Goal: Use online tool/utility: Use online tool/utility

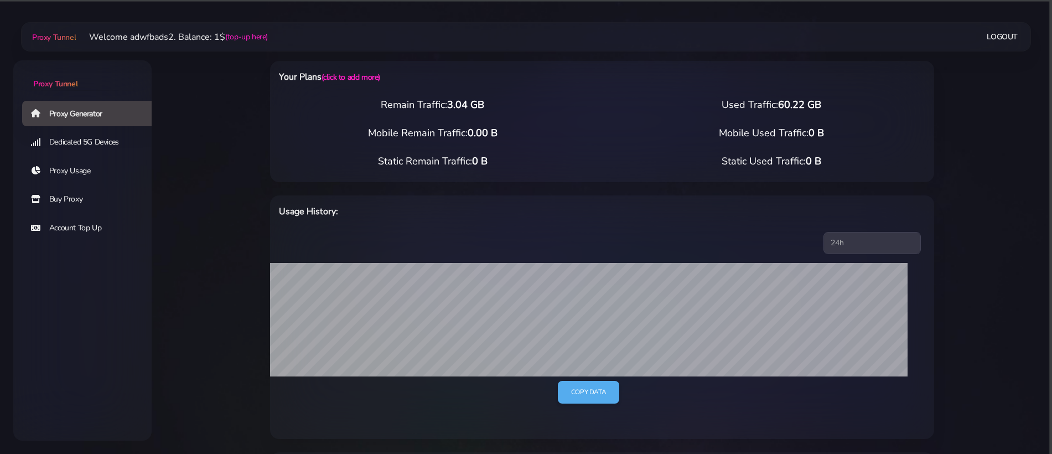
select select "US"
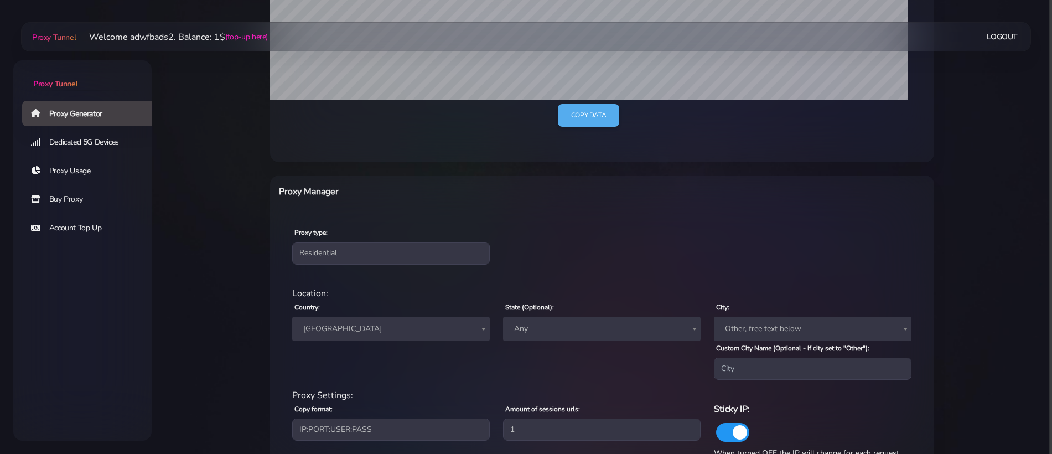
click at [350, 331] on span "[GEOGRAPHIC_DATA]" at bounding box center [391, 328] width 184 height 15
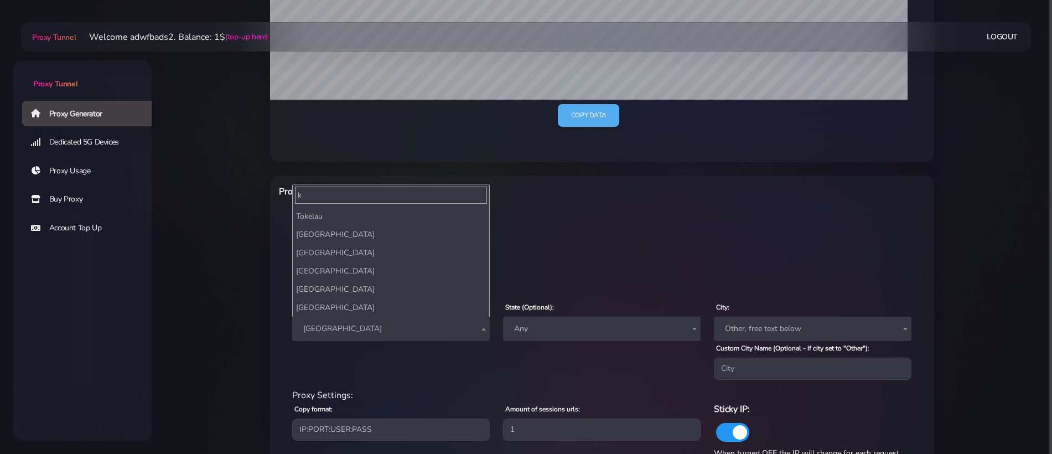
scroll to position [0, 0]
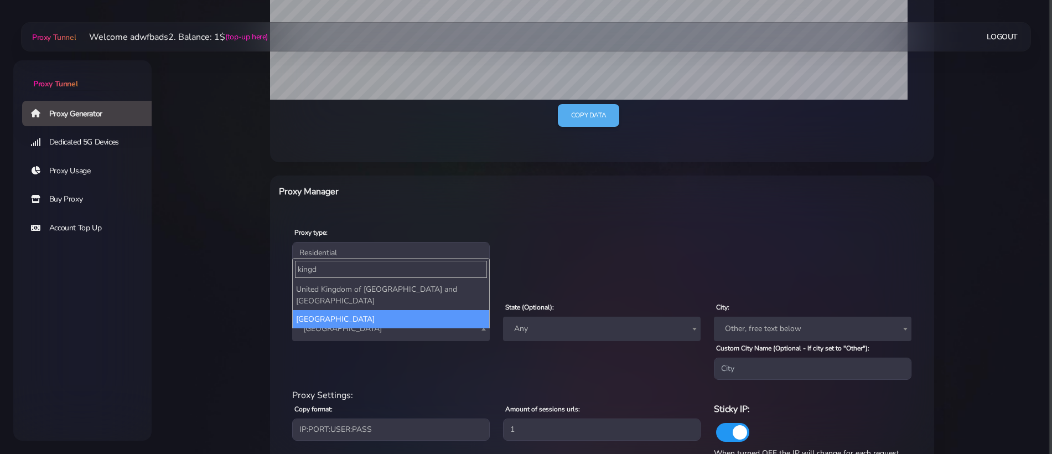
type input "kingd"
select select "UK"
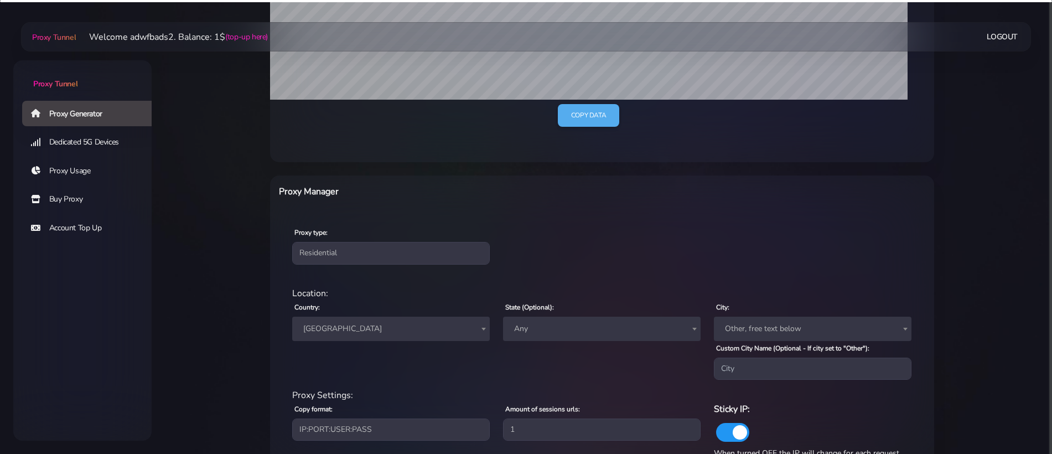
click at [259, 309] on div "Your Plans (click to add more) Remain Traffic: 3.04 GB Used Traffic: 60.22 GB M…" at bounding box center [602, 194] width 704 height 864
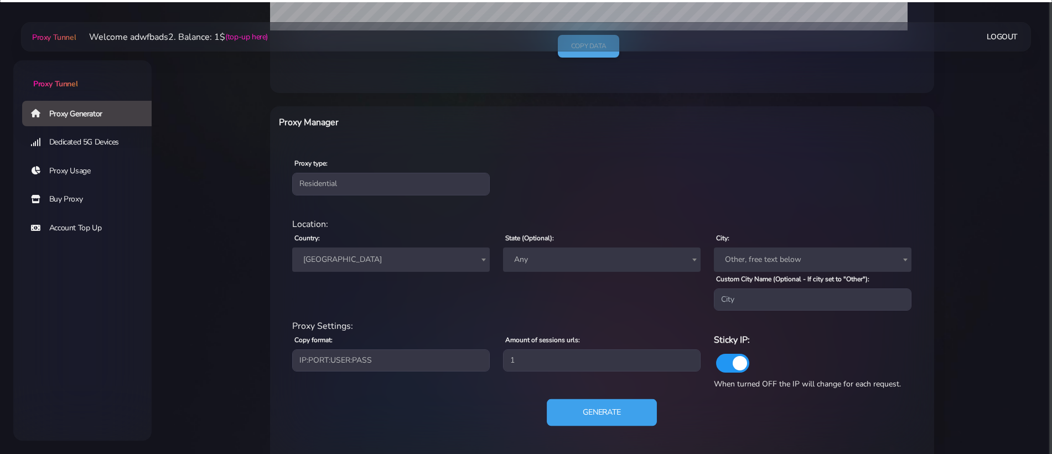
click at [577, 416] on button "Generate" at bounding box center [602, 412] width 110 height 27
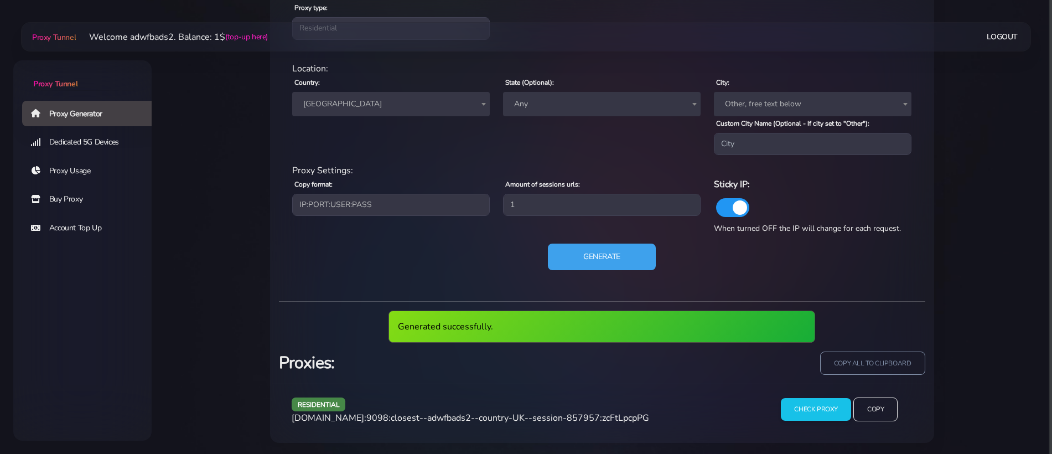
scroll to position [504, 0]
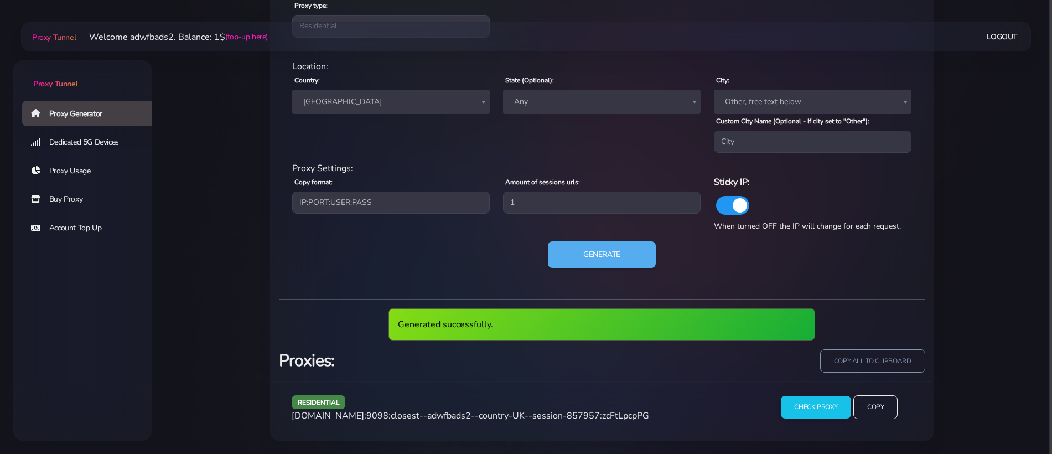
click at [531, 417] on span "[DOMAIN_NAME]:9098:closest--adwfbads2--country-UK--session-857957:zcFtLpcpPG" at bounding box center [470, 415] width 357 height 12
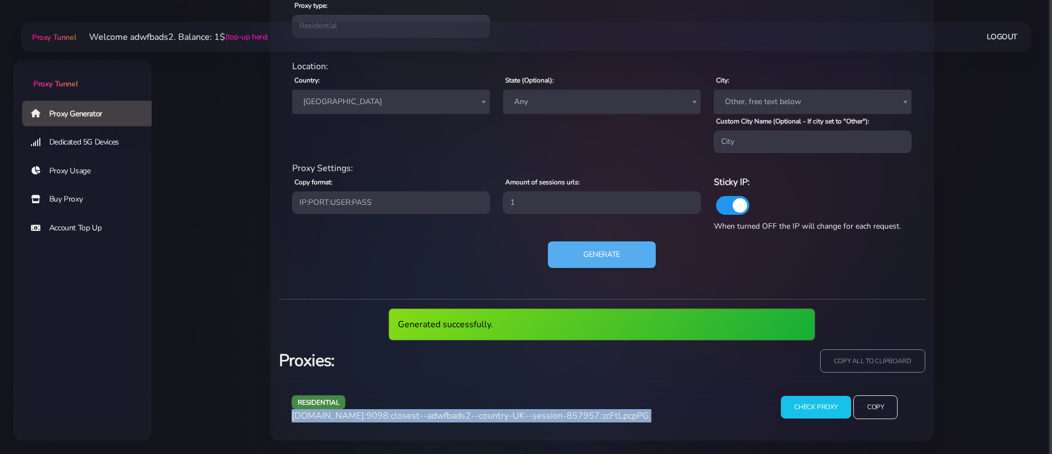
click at [531, 417] on span "[DOMAIN_NAME]:9098:closest--adwfbads2--country-UK--session-857957:zcFtLpcpPG" at bounding box center [470, 415] width 357 height 12
copy div "[DOMAIN_NAME]:9098:closest--adwfbads2--country-UK--session-857957:zcFtLpcpPG"
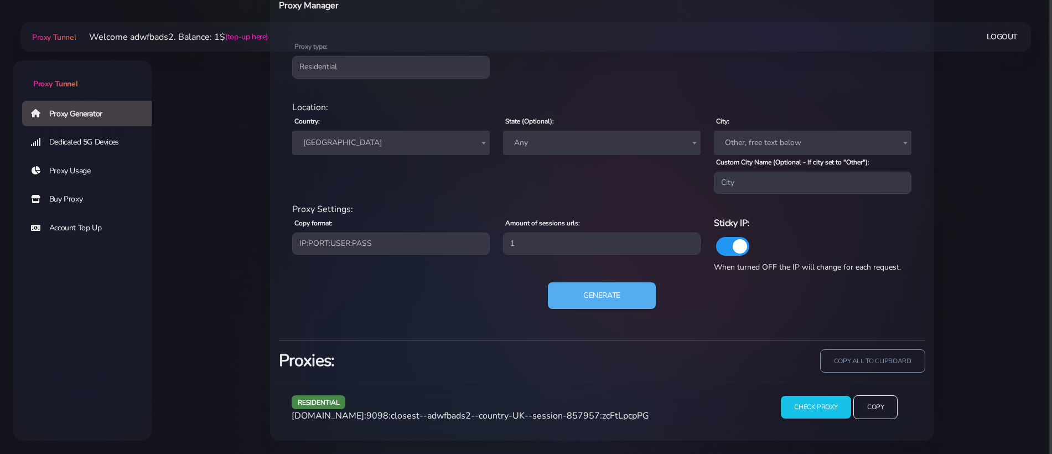
click at [364, 149] on span "[GEOGRAPHIC_DATA]" at bounding box center [391, 142] width 184 height 15
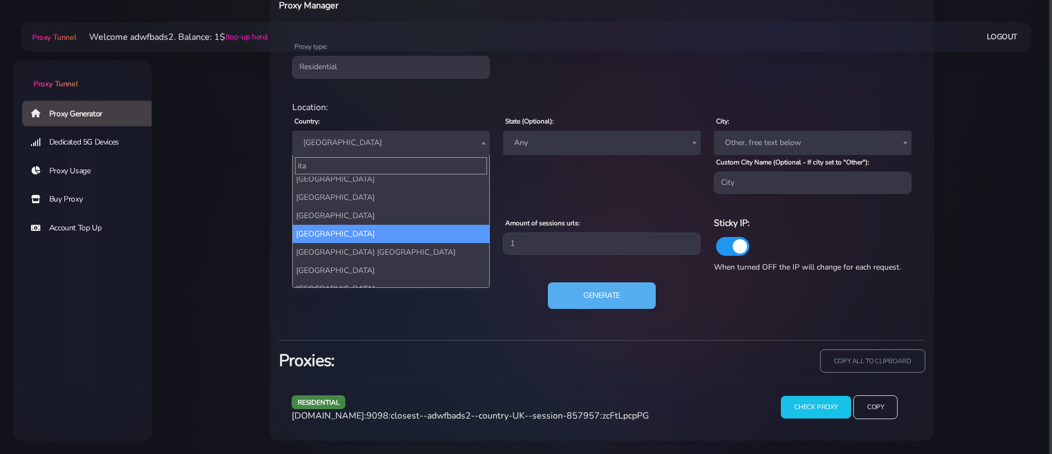
scroll to position [0, 0]
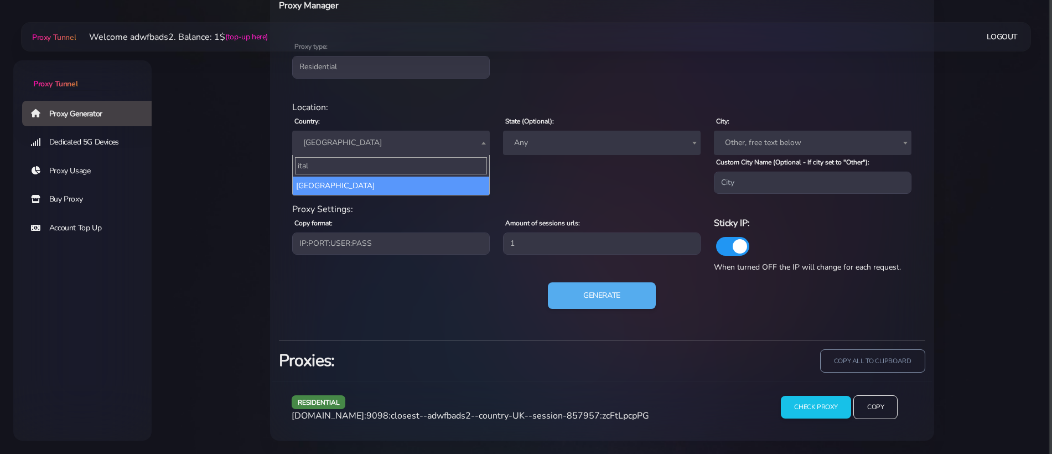
type input "[GEOGRAPHIC_DATA]"
select select "IT"
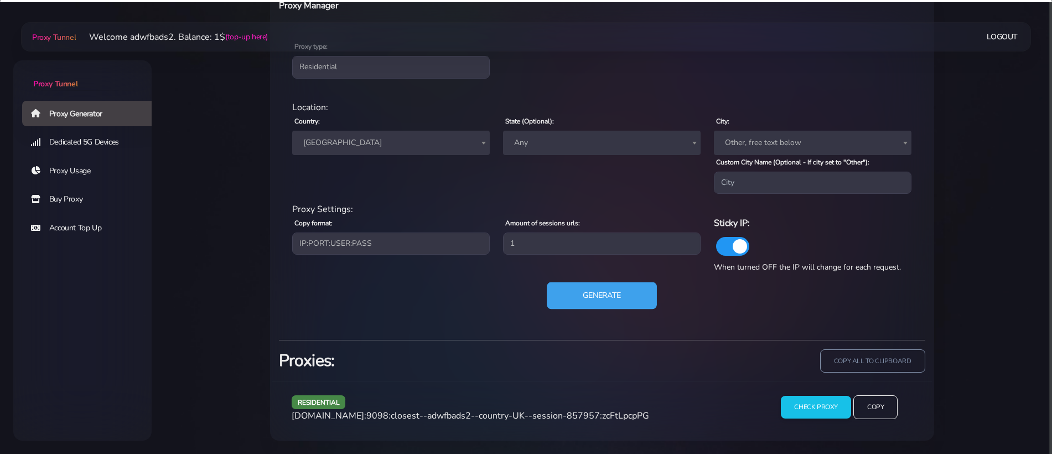
click at [635, 292] on button "Generate" at bounding box center [602, 295] width 110 height 27
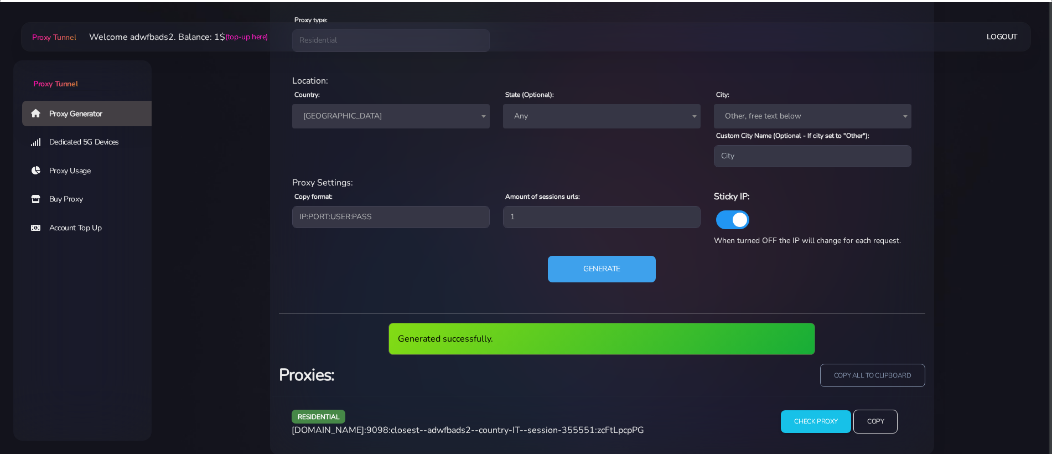
scroll to position [504, 0]
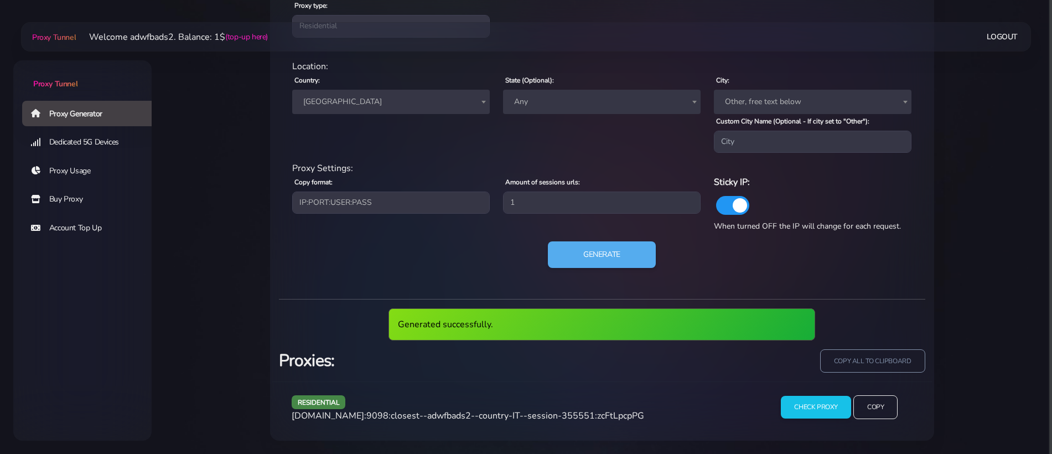
click at [521, 416] on span "[DOMAIN_NAME]:9098:closest--adwfbads2--country-IT--session-355551:zcFtLpcpPG" at bounding box center [468, 415] width 352 height 12
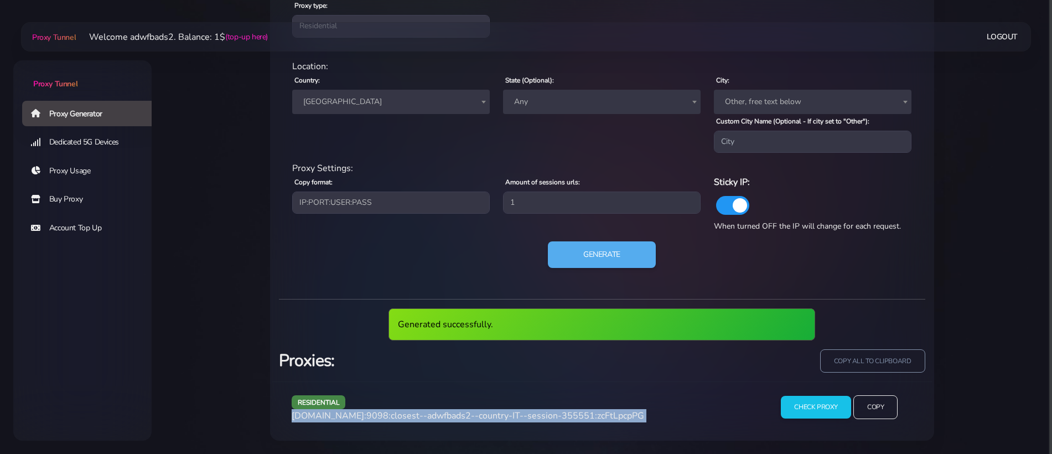
click at [521, 416] on span "[DOMAIN_NAME]:9098:closest--adwfbads2--country-IT--session-355551:zcFtLpcpPG" at bounding box center [468, 415] width 352 height 12
copy div "[DOMAIN_NAME]:9098:closest--adwfbads2--country-IT--session-355551:zcFtLpcpPG"
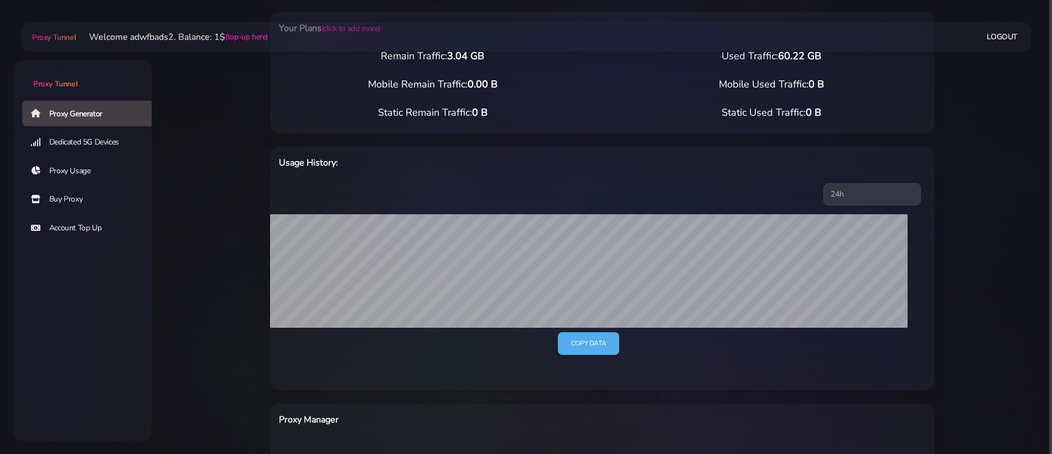
scroll to position [0, 0]
